Goal: Information Seeking & Learning: Learn about a topic

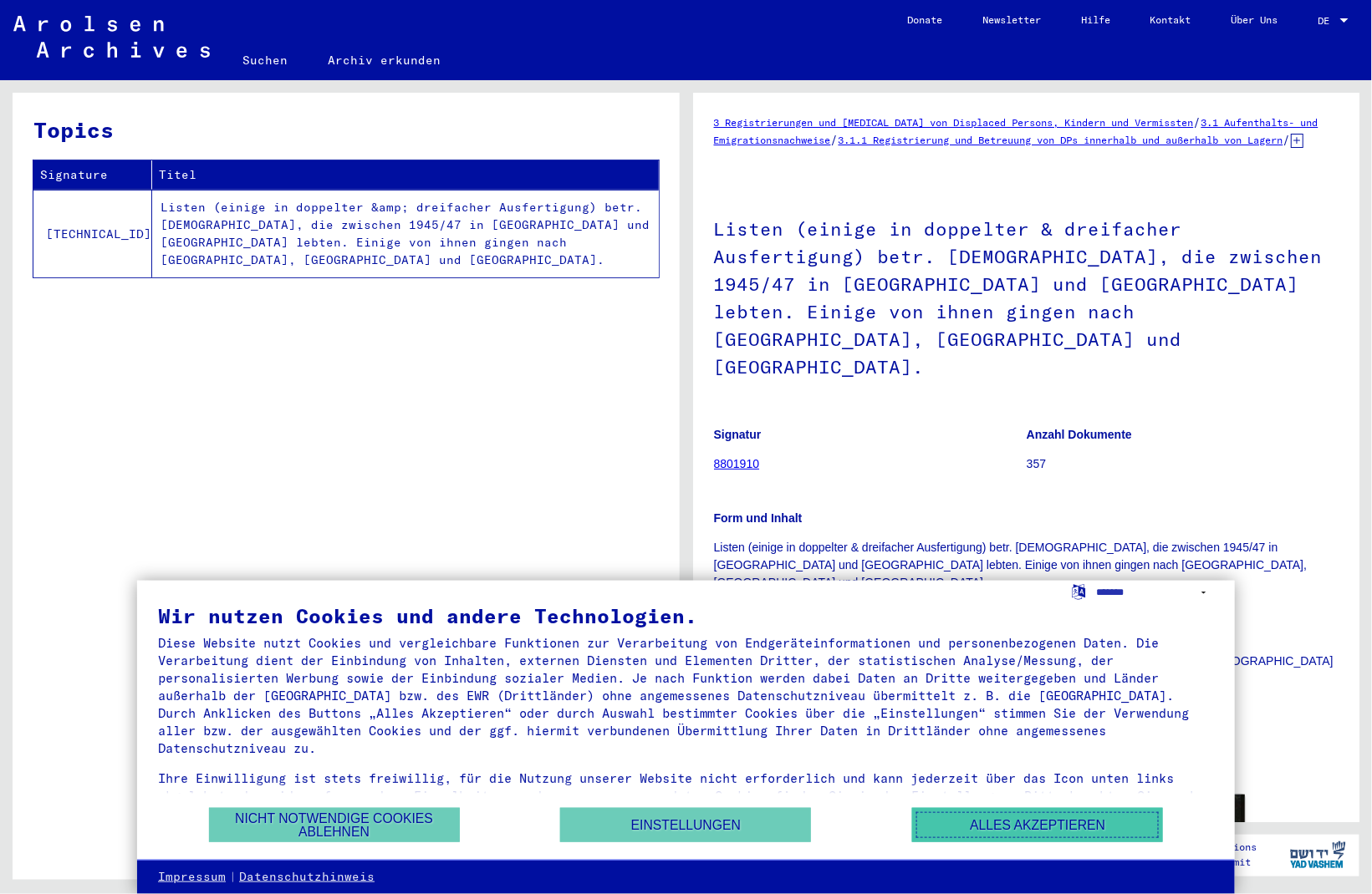
click at [1038, 832] on button "Alles akzeptieren" at bounding box center [1038, 824] width 251 height 34
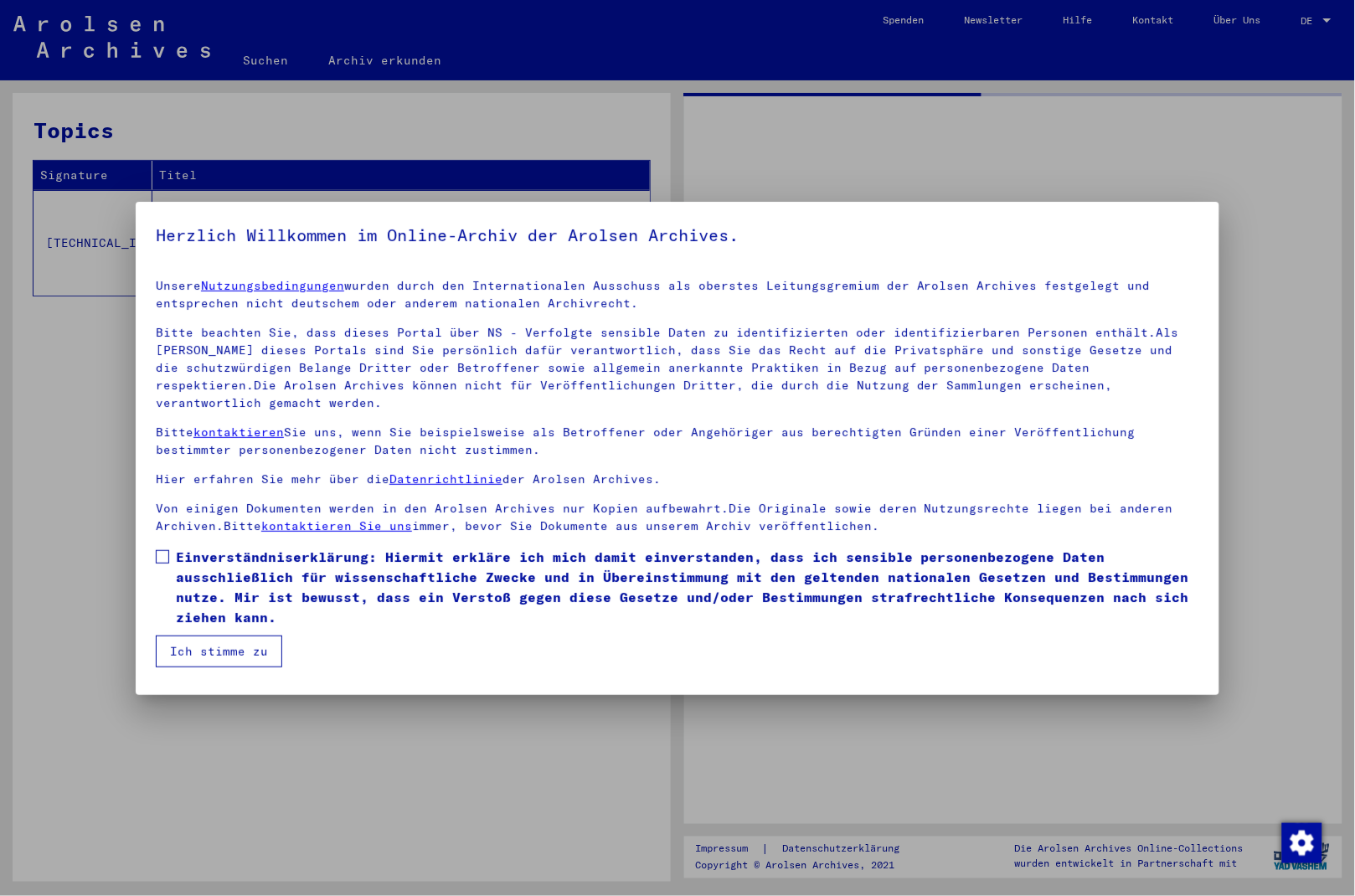
click at [1337, 15] on div at bounding box center [677, 448] width 1355 height 896
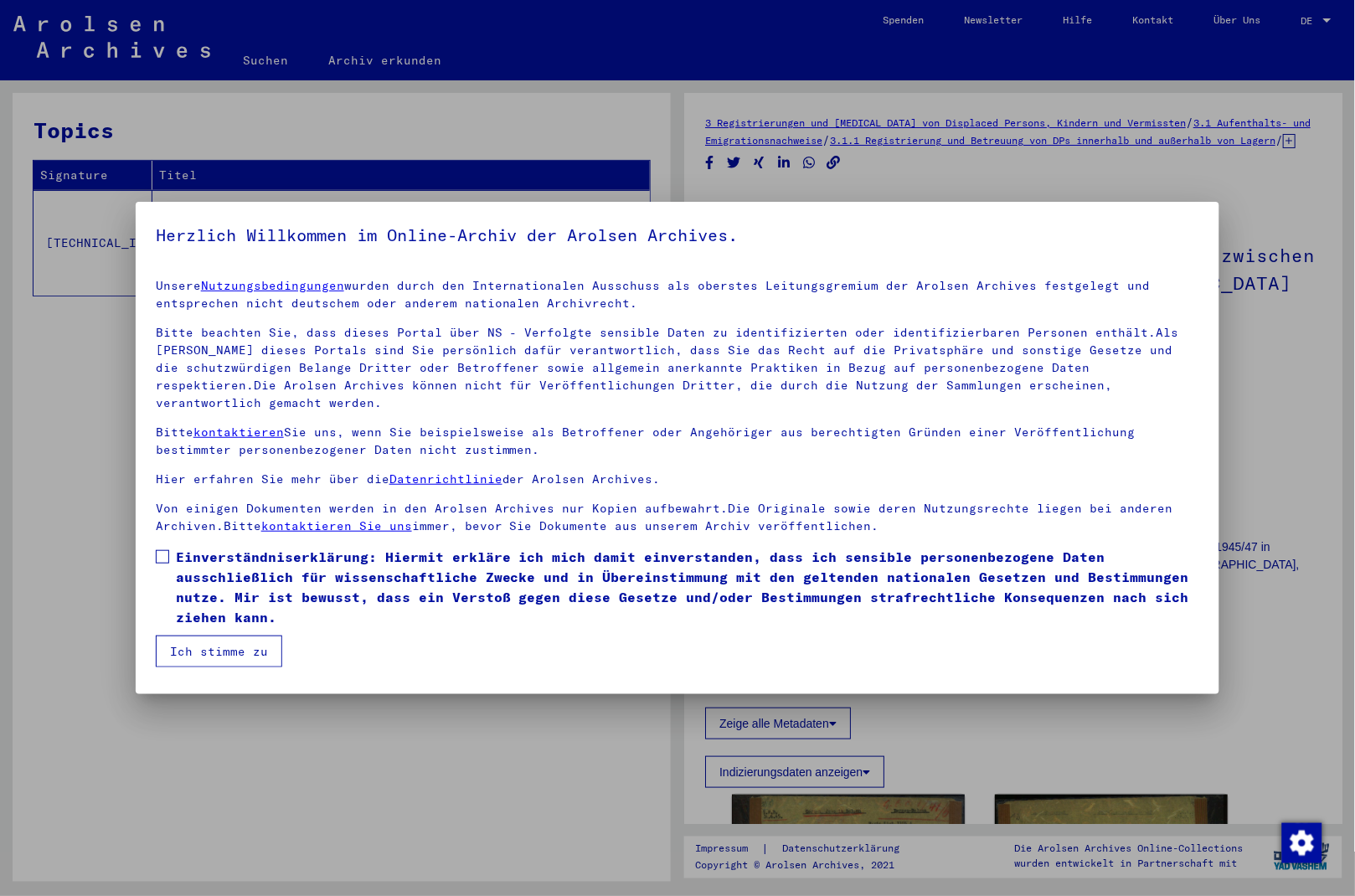
click at [156, 550] on span at bounding box center [163, 557] width 14 height 14
click at [217, 636] on button "Ich stimme zu" at bounding box center [219, 651] width 127 height 31
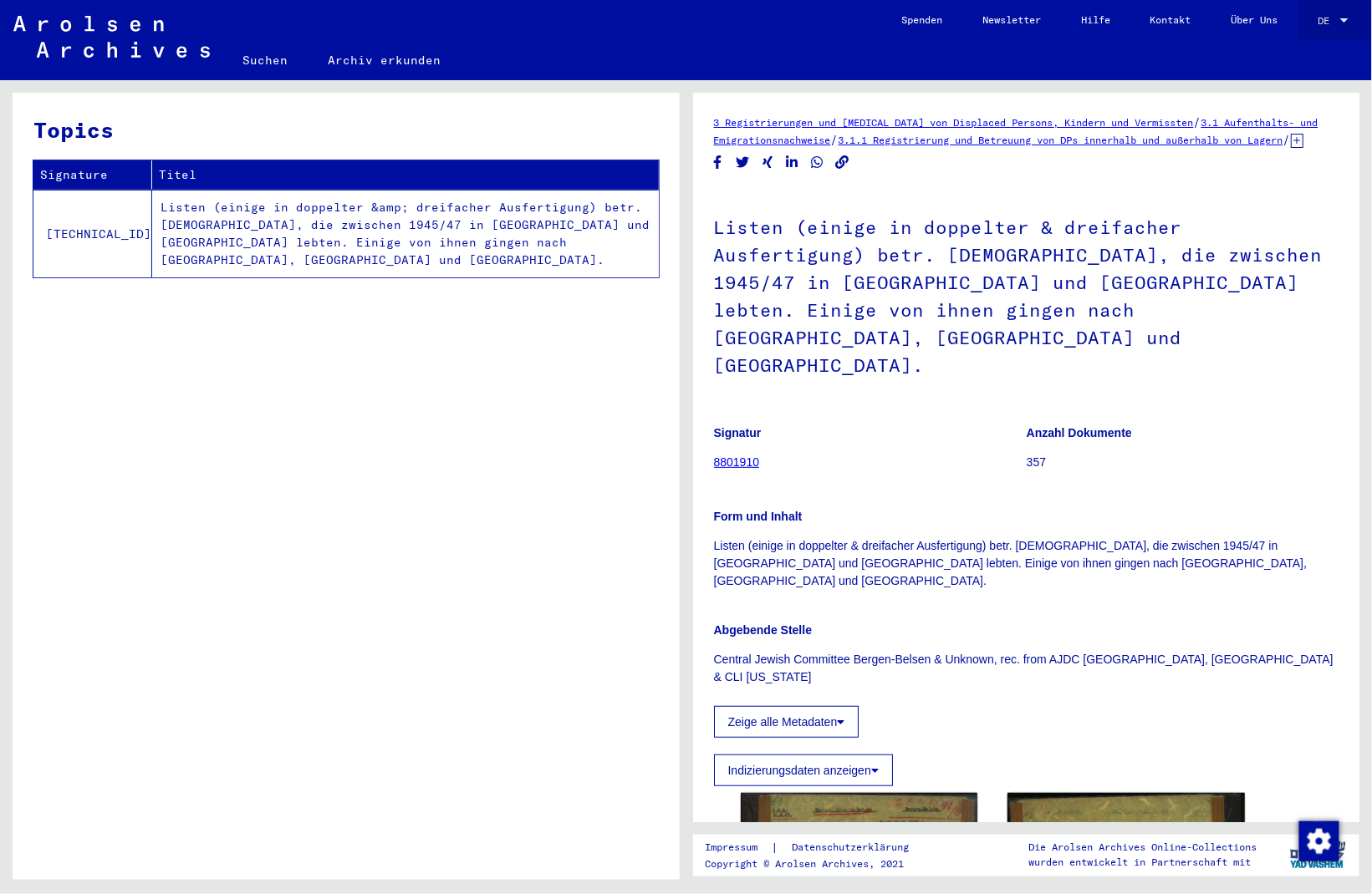
click at [1346, 17] on div at bounding box center [1344, 21] width 15 height 12
drag, startPoint x: 1298, startPoint y: 57, endPoint x: 1298, endPoint y: 29, distance: 28.0
click at [1298, 29] on div "English Deutsch" at bounding box center [1315, 44] width 94 height 60
click at [1298, 29] on span "English" at bounding box center [1302, 29] width 41 height 13
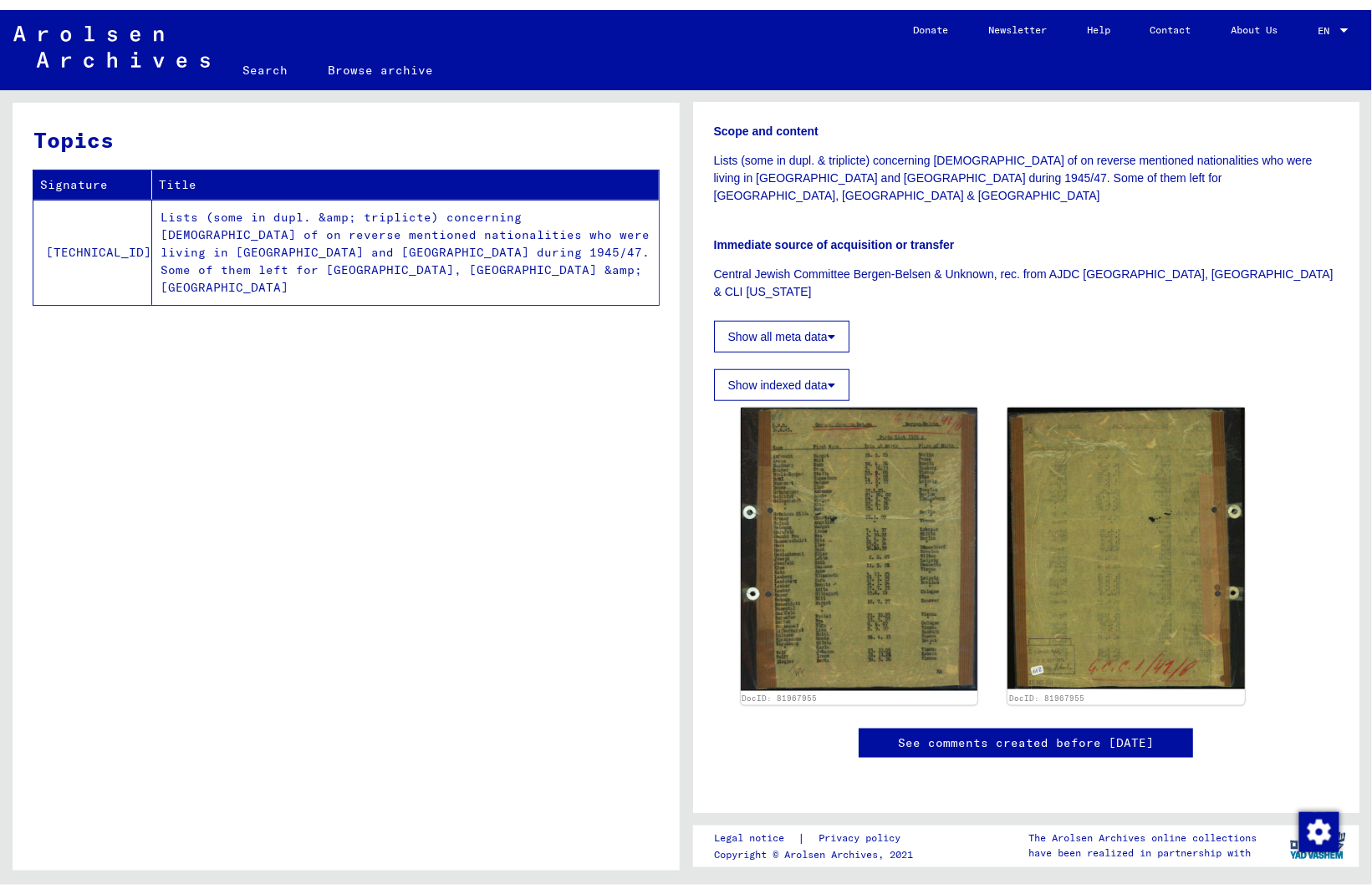
scroll to position [541, 0]
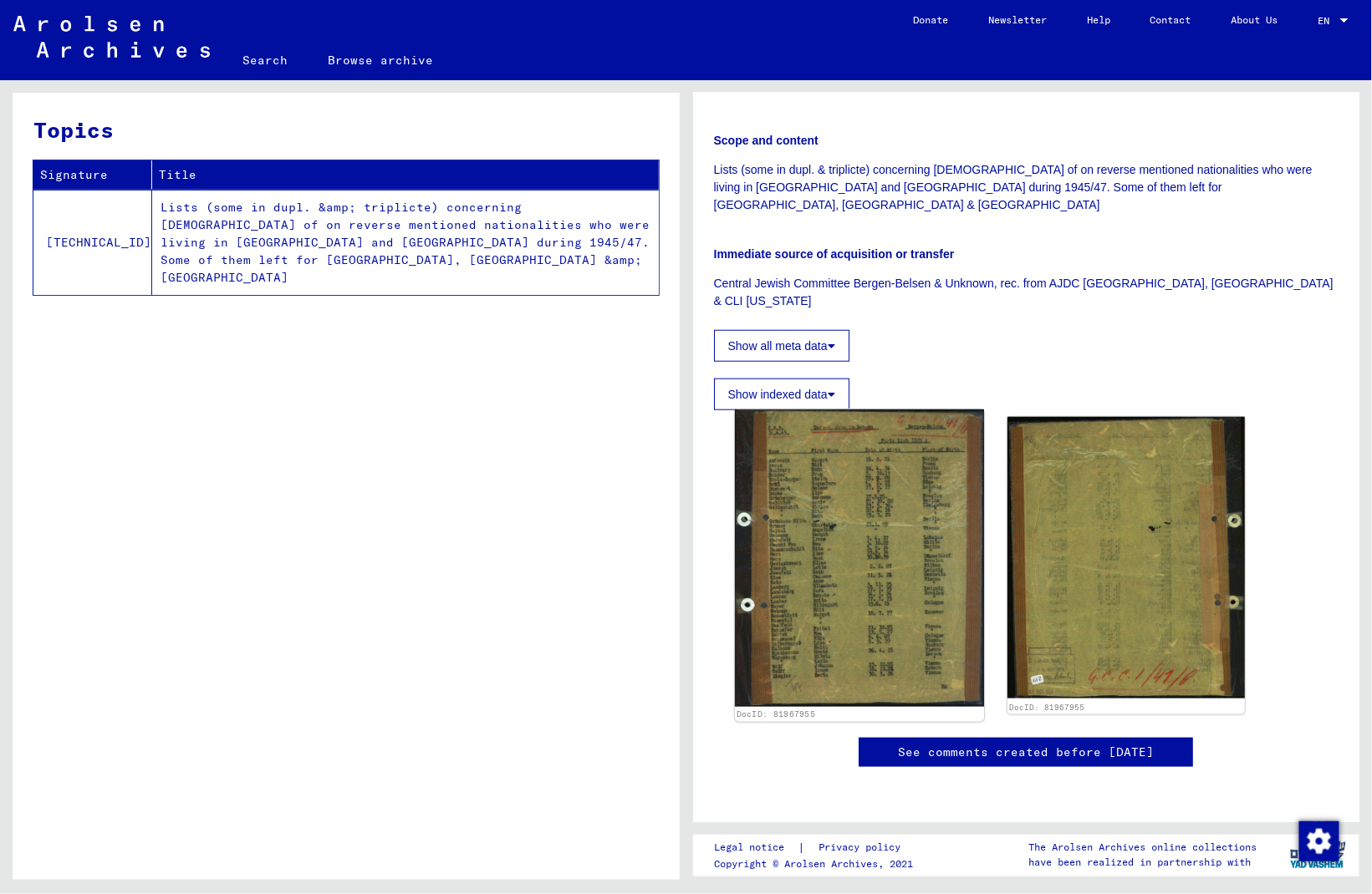
click at [865, 410] on img at bounding box center [858, 558] width 249 height 297
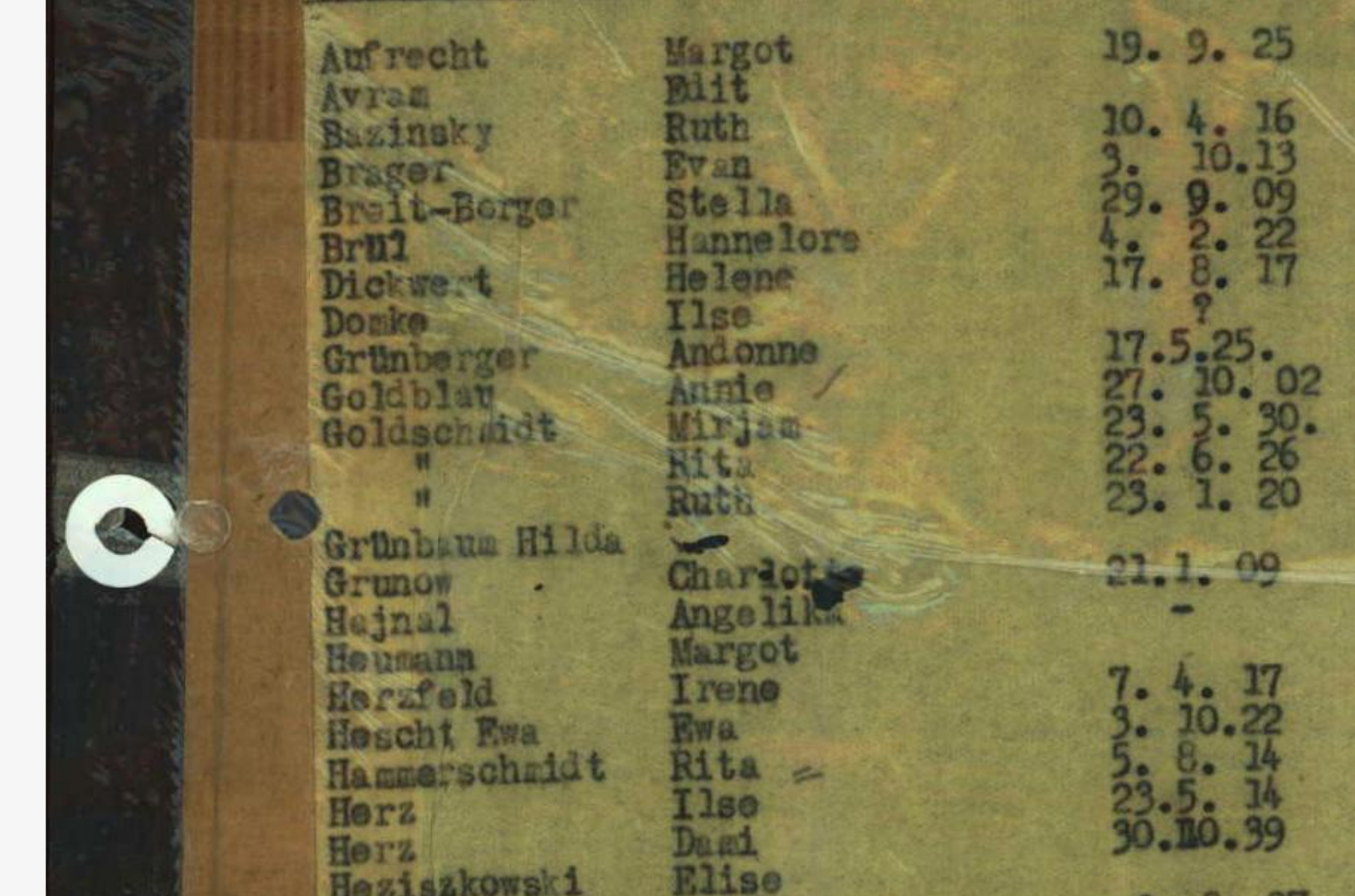
click at [503, 284] on img at bounding box center [677, 407] width 970 height 729
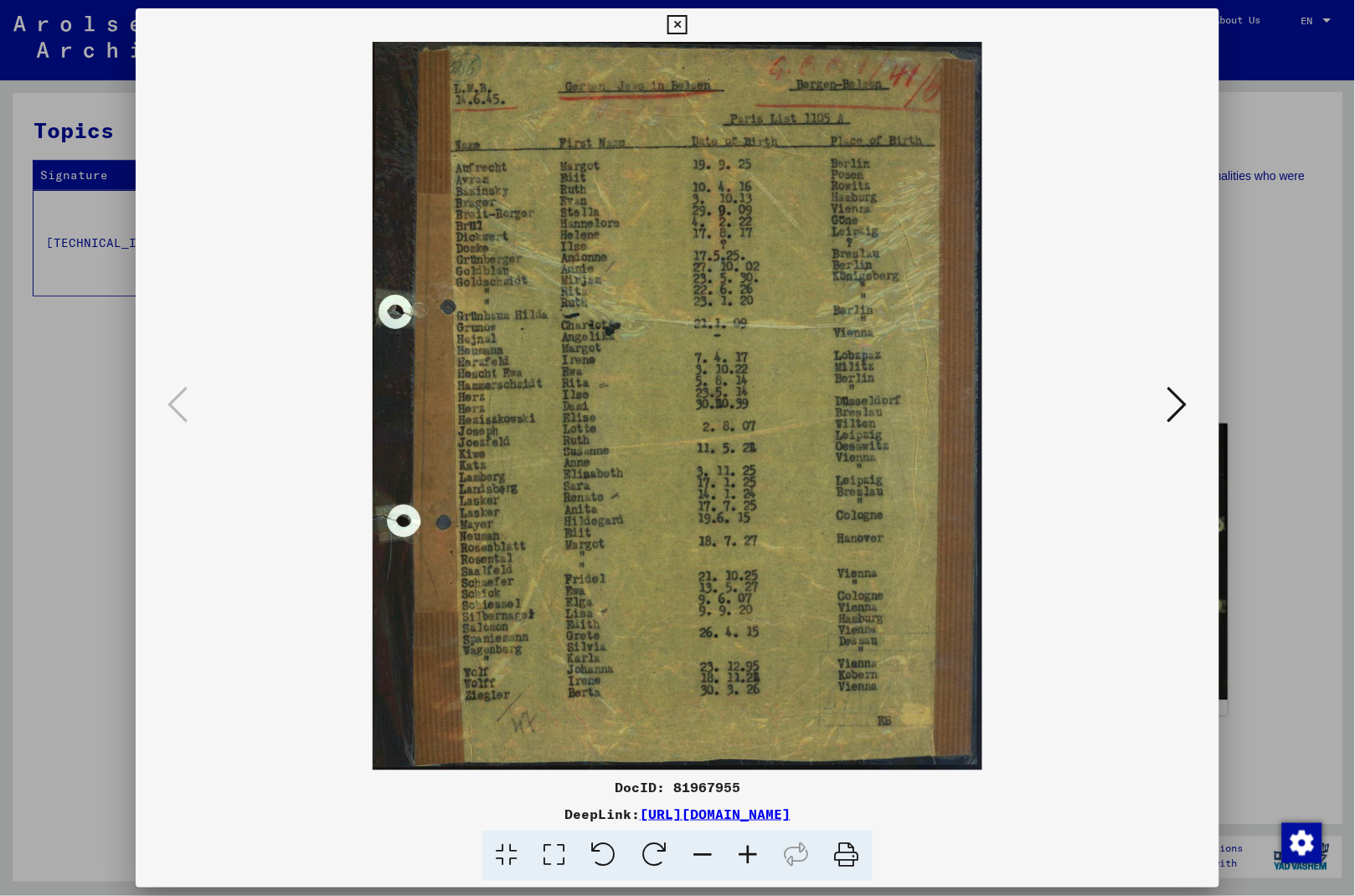
click at [1183, 404] on icon at bounding box center [1177, 404] width 20 height 40
